Goal: Transaction & Acquisition: Purchase product/service

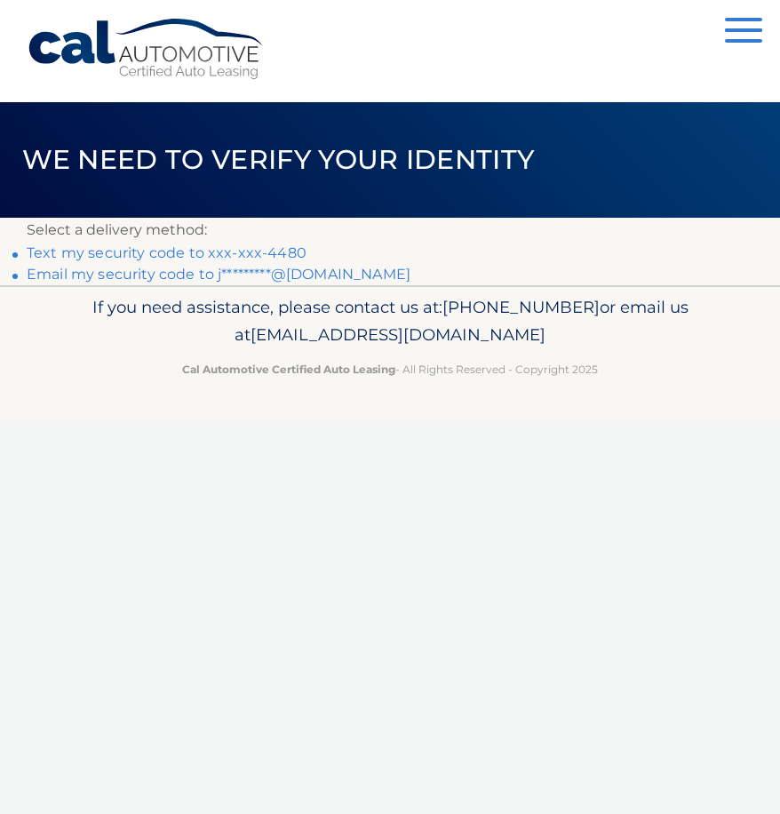
click at [199, 245] on link "Text my security code to xxx-xxx-4480" at bounding box center [167, 252] width 280 height 17
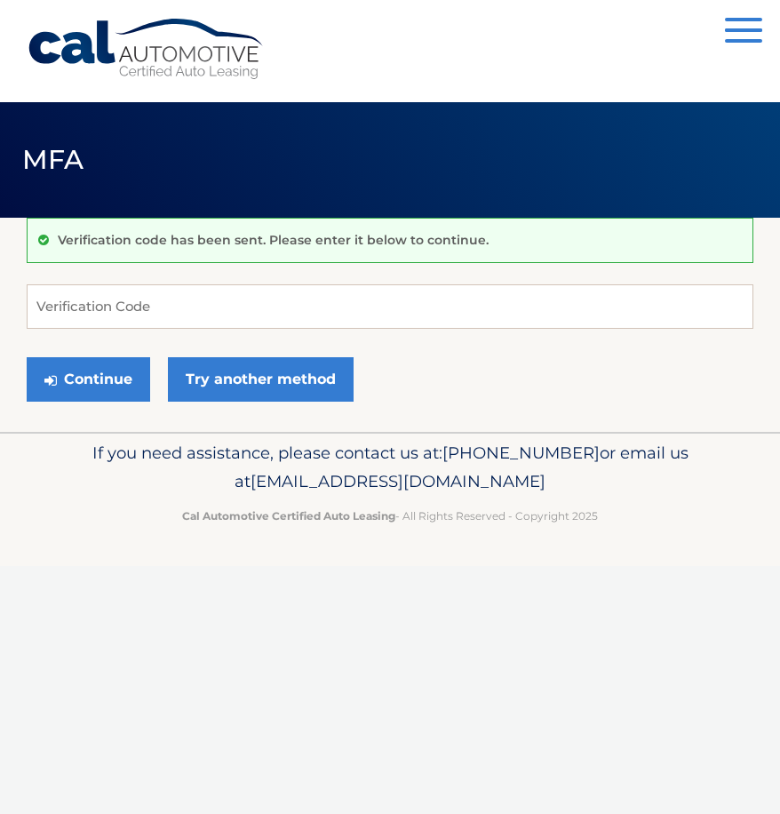
click at [459, 332] on form "Verification Code Continue Try another method" at bounding box center [390, 347] width 727 height 126
click at [458, 315] on input "Verification Code" at bounding box center [390, 306] width 727 height 44
type input "279181"
click at [27, 357] on button "Continue" at bounding box center [89, 379] width 124 height 44
drag, startPoint x: 71, startPoint y: 320, endPoint x: 78, endPoint y: 359, distance: 39.7
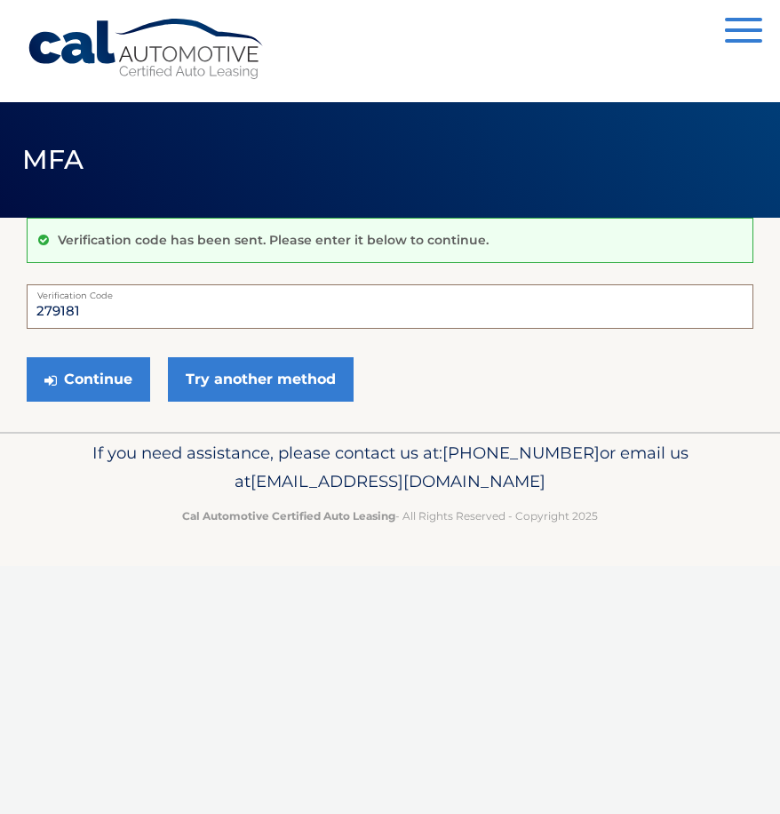
click at [71, 323] on input "279181" at bounding box center [390, 306] width 727 height 44
click at [78, 359] on button "Continue" at bounding box center [89, 379] width 124 height 44
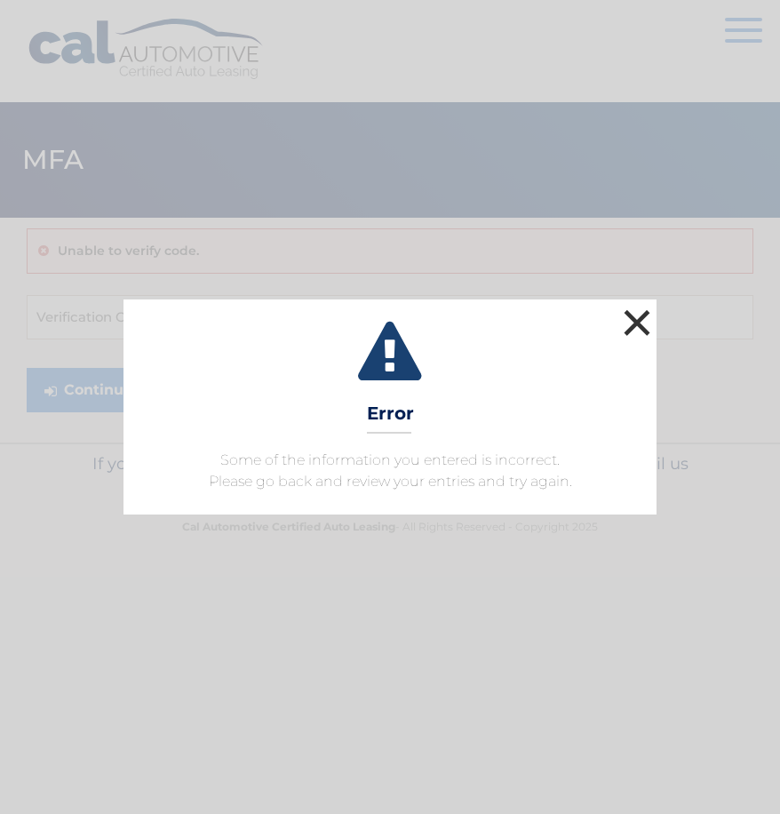
click at [649, 320] on button "×" at bounding box center [637, 323] width 36 height 36
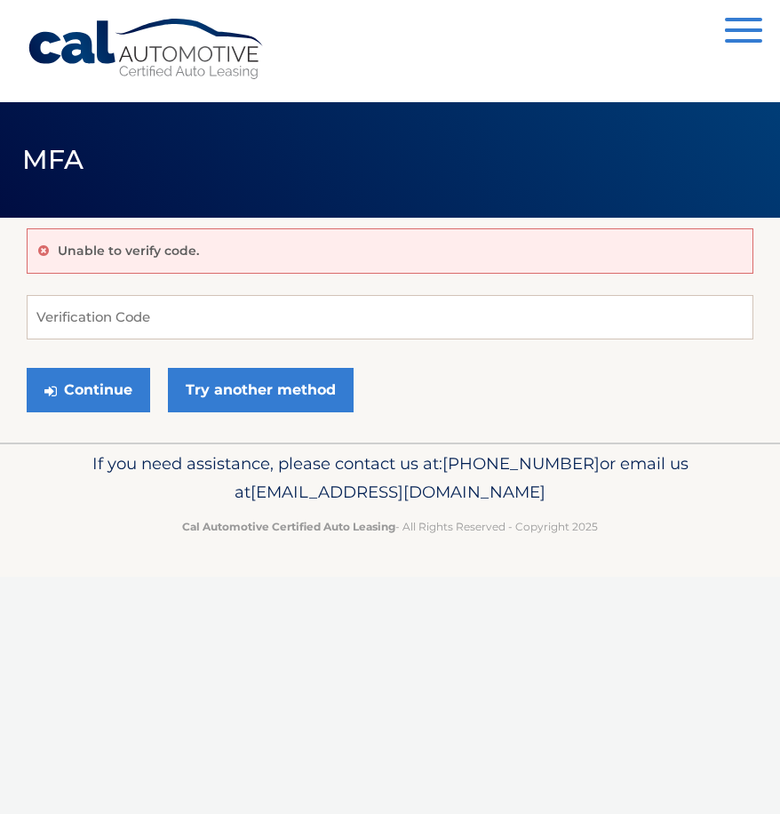
click at [205, 343] on form "Verification Code Continue Try another method" at bounding box center [390, 358] width 727 height 126
click at [212, 323] on input "Verification Code" at bounding box center [390, 317] width 727 height 44
type input "279181"
click at [27, 368] on button "Continue" at bounding box center [89, 390] width 124 height 44
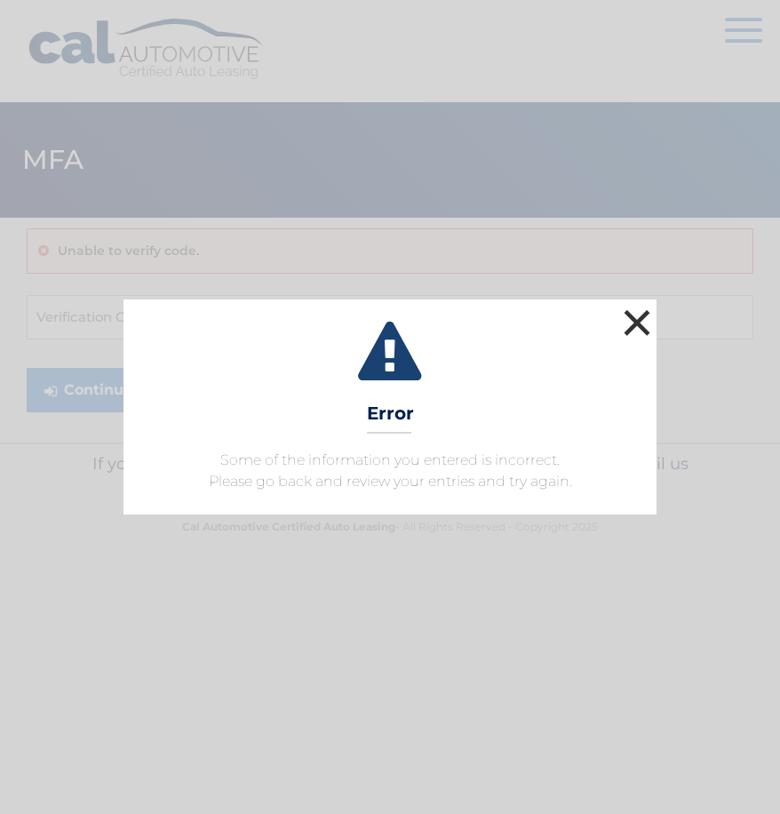
click at [632, 314] on button "×" at bounding box center [637, 323] width 36 height 36
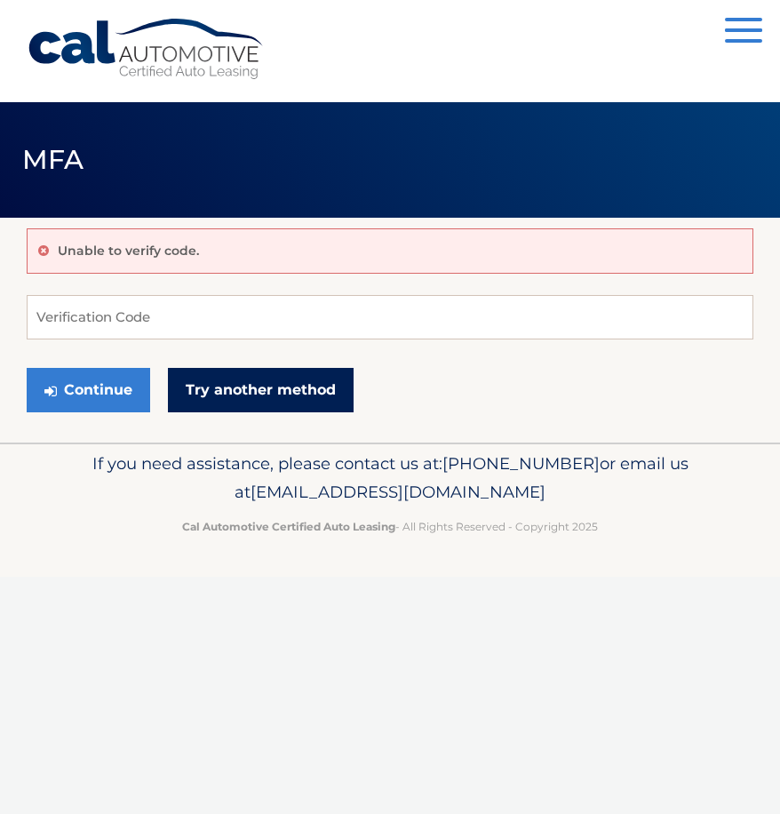
click at [298, 398] on link "Try another method" at bounding box center [261, 390] width 186 height 44
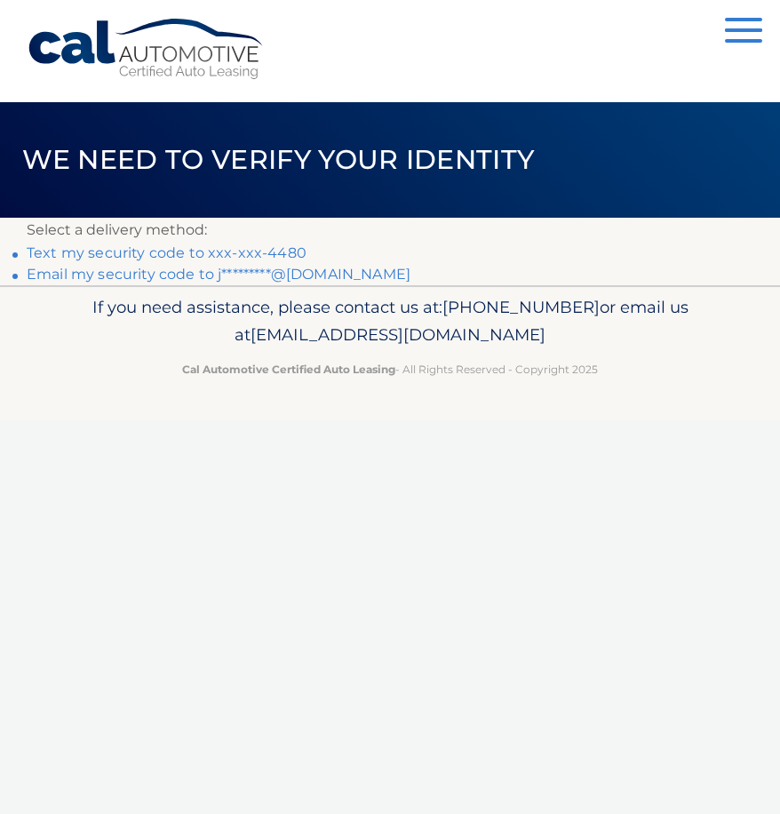
click at [255, 244] on link "Text my security code to xxx-xxx-4480" at bounding box center [167, 252] width 280 height 17
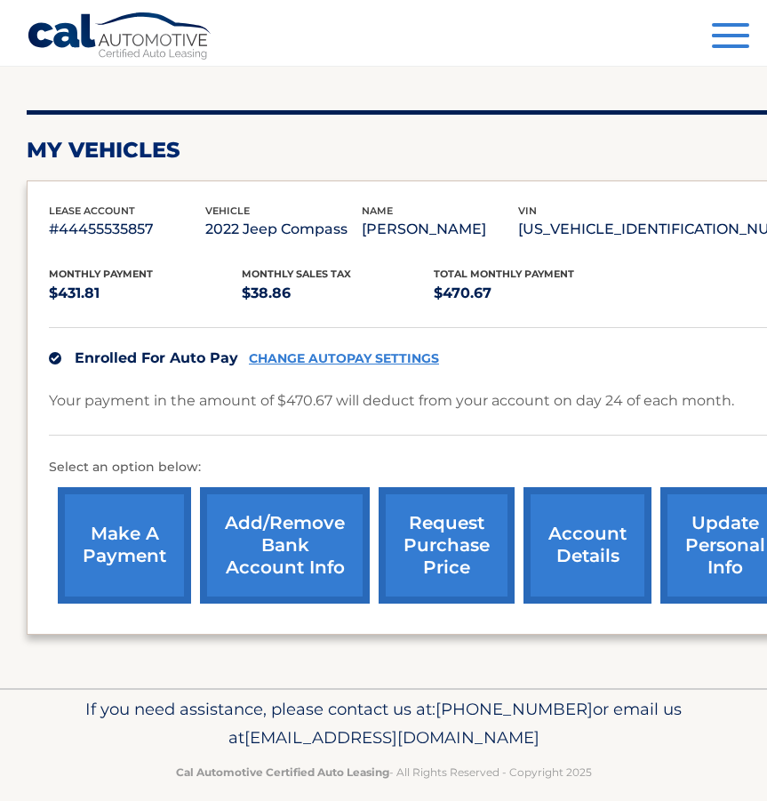
scroll to position [209, 0]
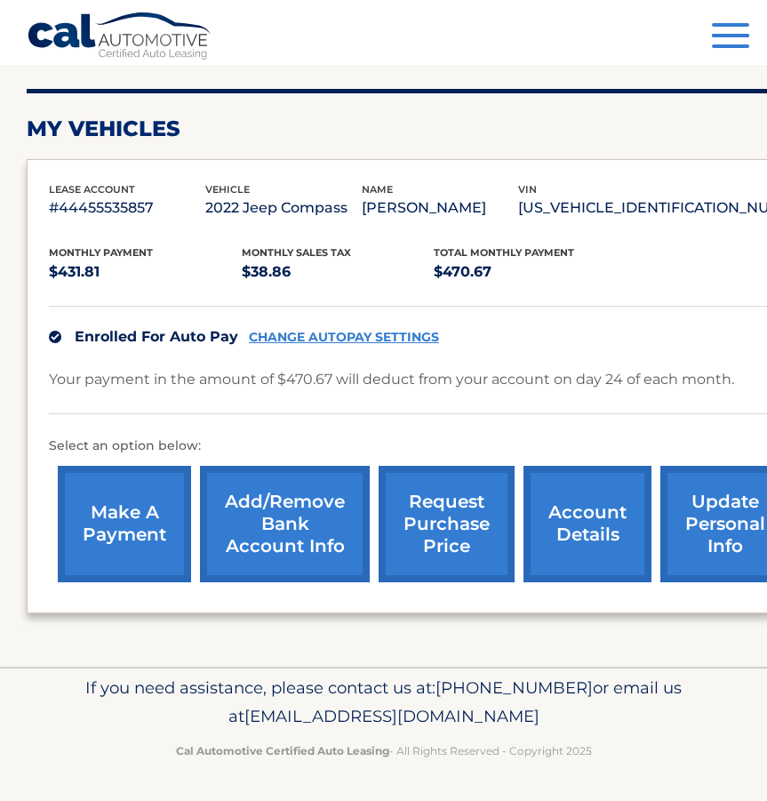
click at [531, 436] on p "Select an option below:" at bounding box center [495, 445] width 892 height 21
click at [115, 531] on link "make a payment" at bounding box center [124, 524] width 133 height 116
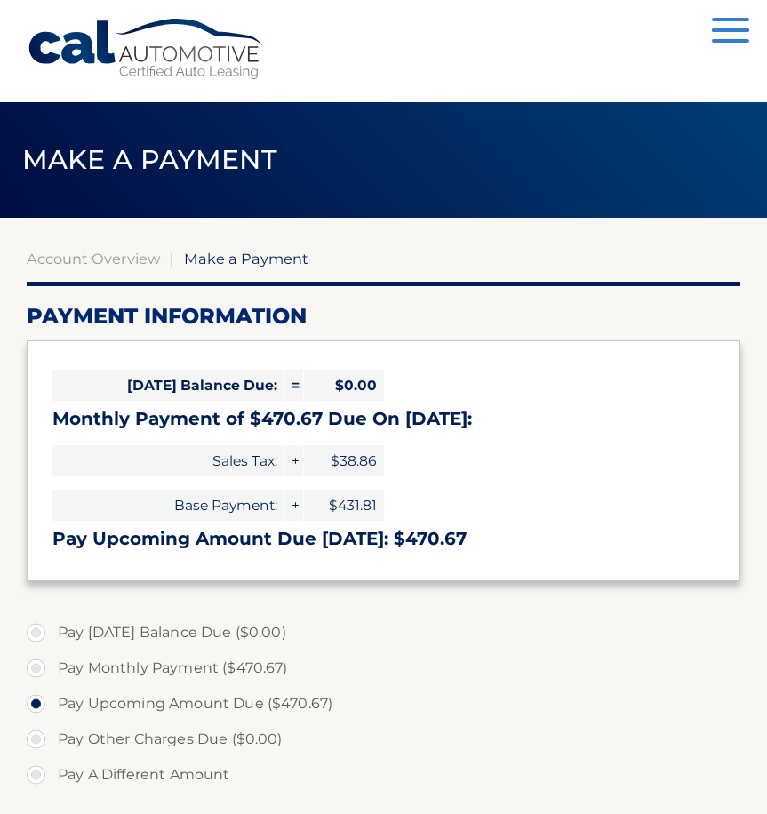
select select "M2U0NTFlZmItZjUwOS00MmQ4LWFmMGQtODVlYWM2ZTFmYzNl"
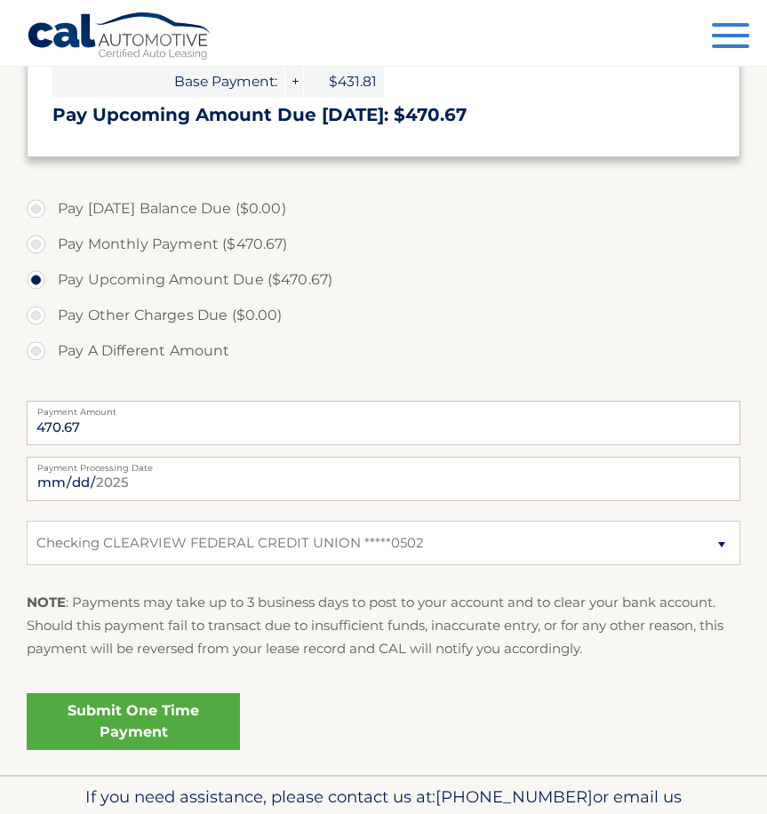
scroll to position [444, 0]
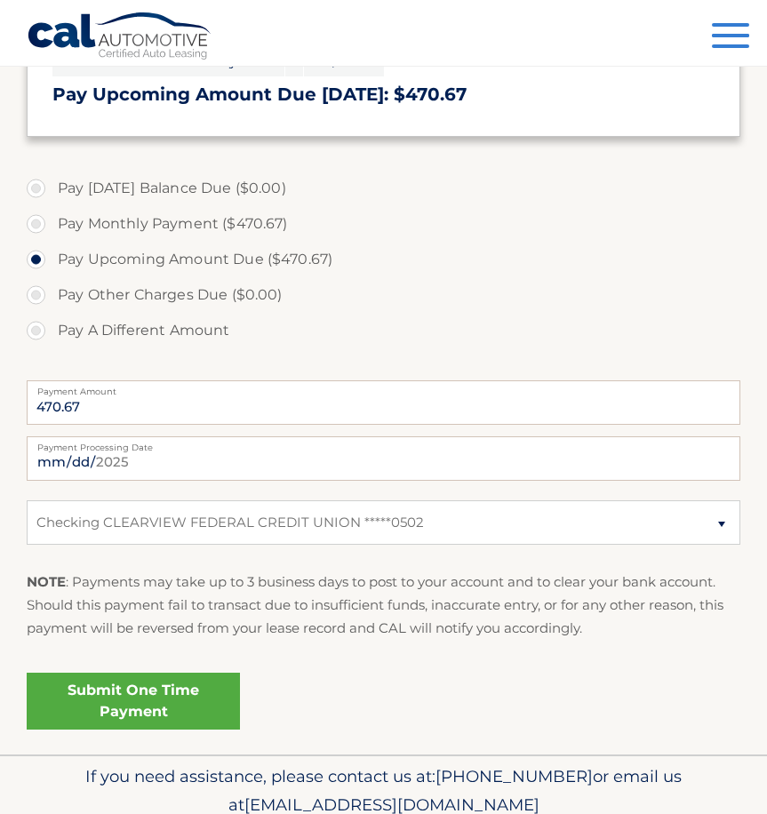
click at [36, 220] on label "Pay Monthly Payment ($470.67)" at bounding box center [384, 224] width 714 height 36
click at [36, 220] on input "Pay Monthly Payment ($470.67)" at bounding box center [43, 220] width 18 height 28
radio input "true"
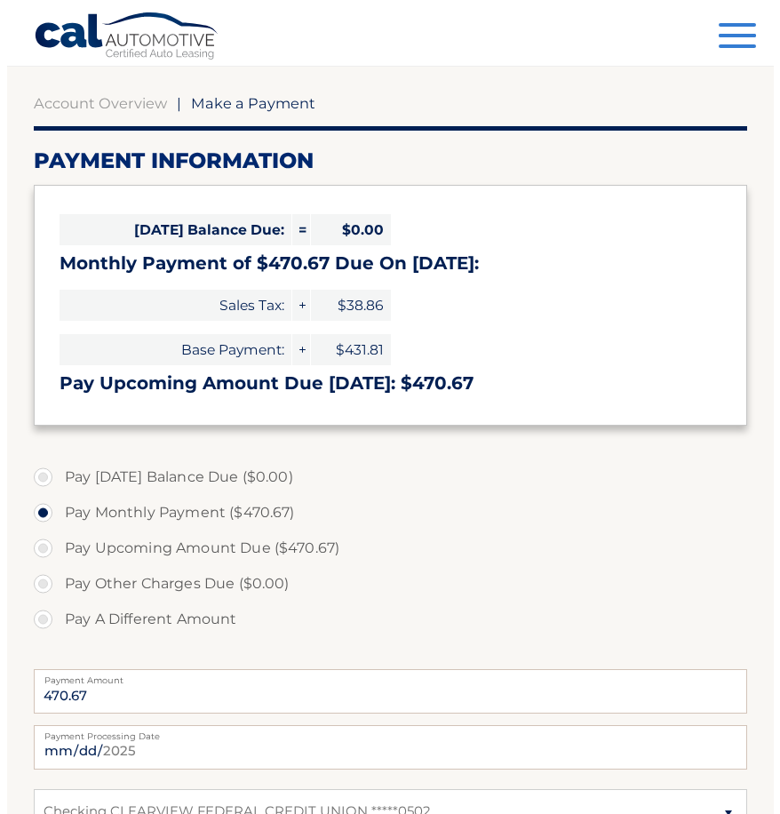
scroll to position [520, 0]
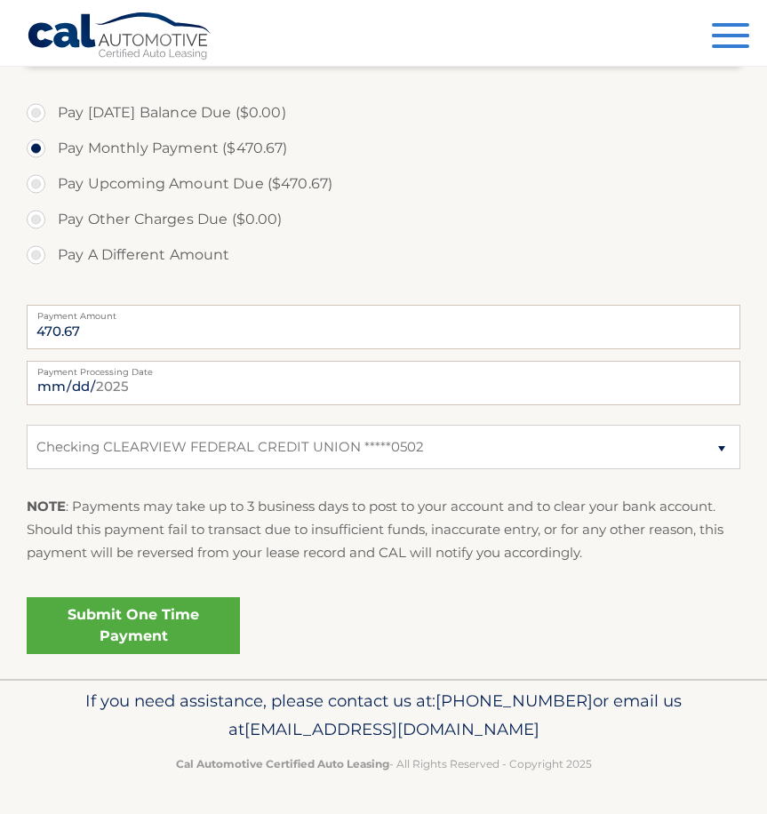
click at [186, 620] on link "Submit One Time Payment" at bounding box center [133, 625] width 213 height 57
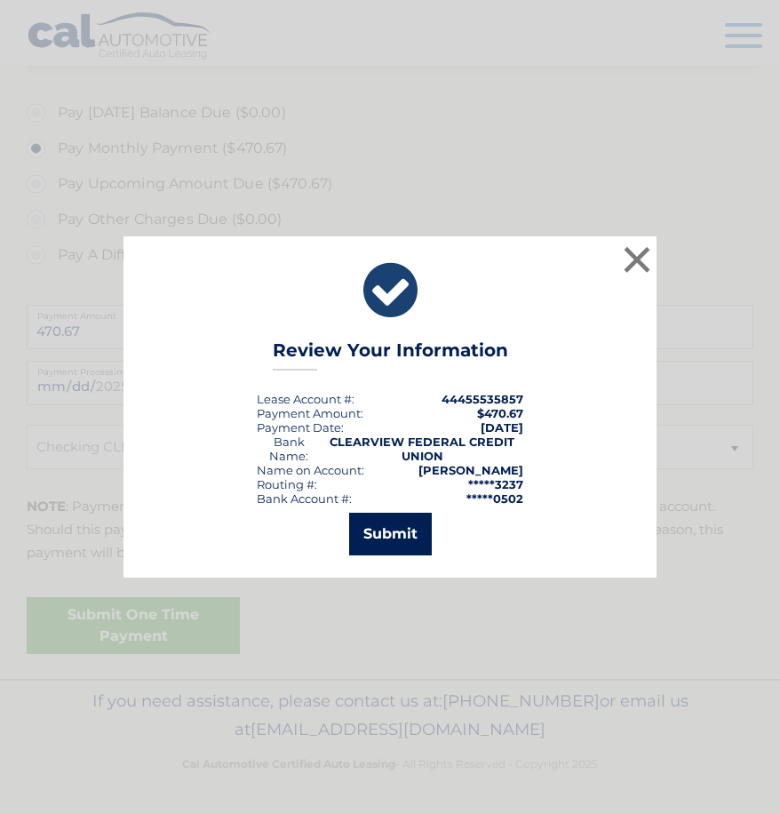
click at [419, 527] on button "Submit" at bounding box center [390, 534] width 83 height 43
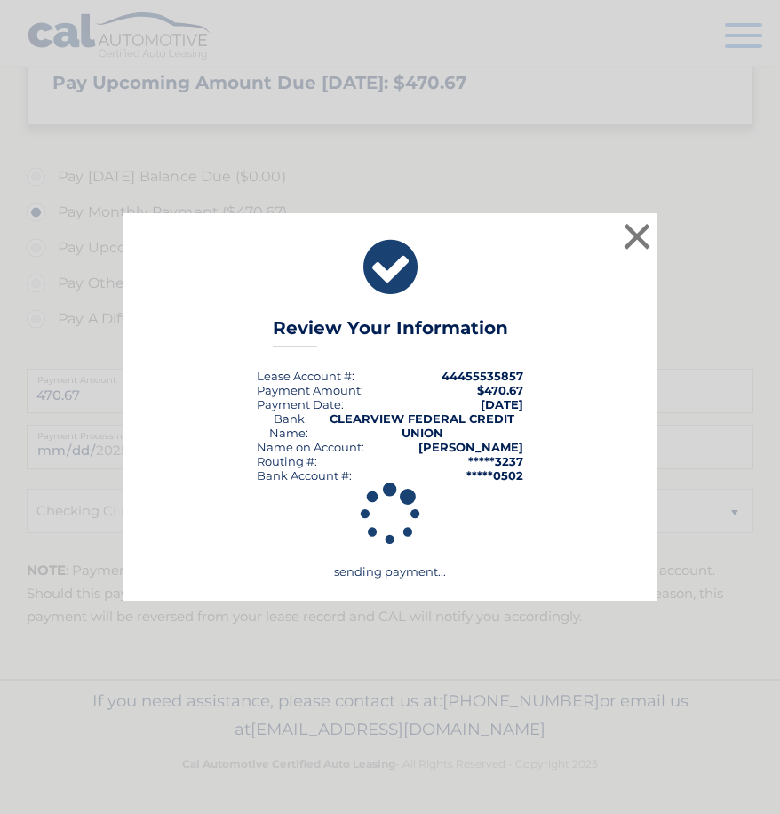
scroll to position [456, 0]
